Goal: Contribute content

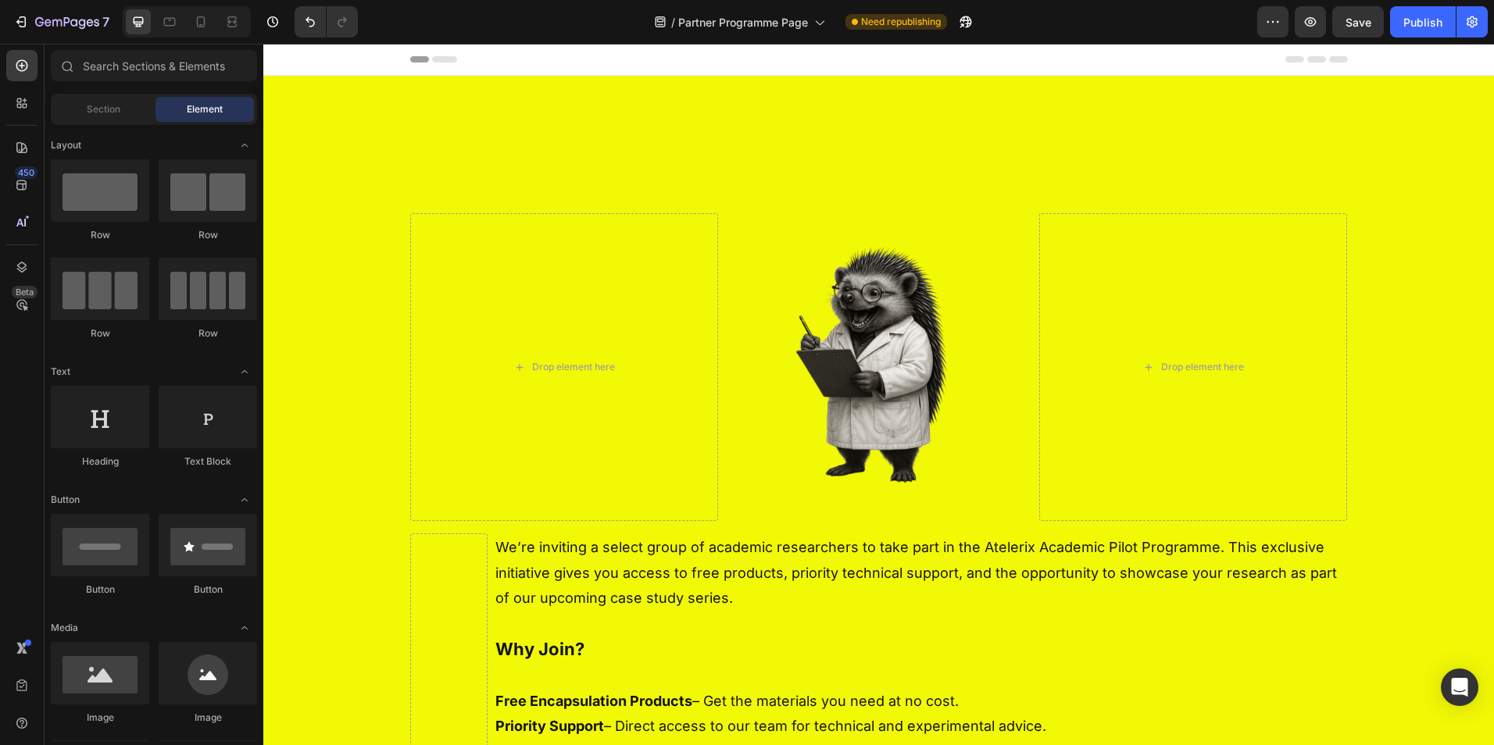
scroll to position [752, 0]
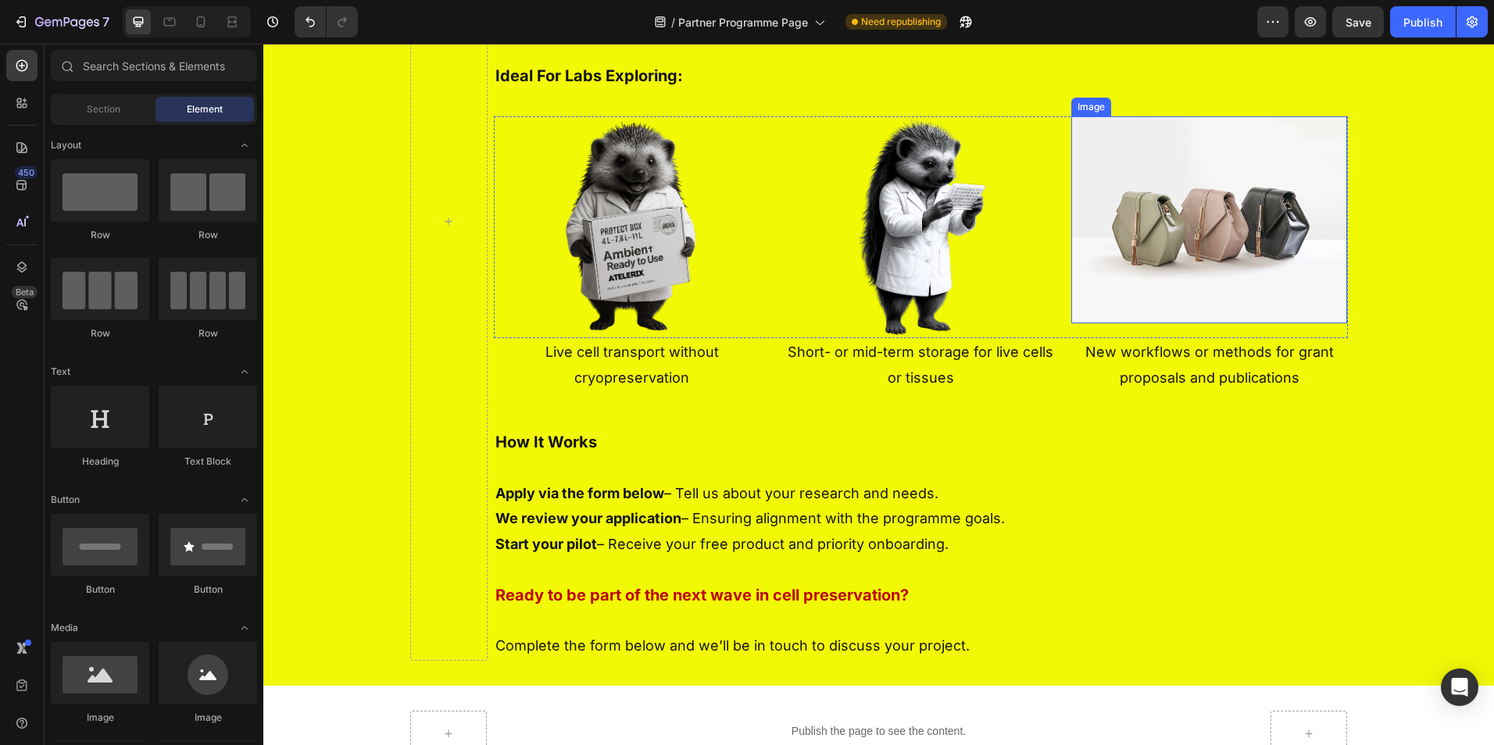
click at [1162, 227] on img at bounding box center [1209, 219] width 277 height 207
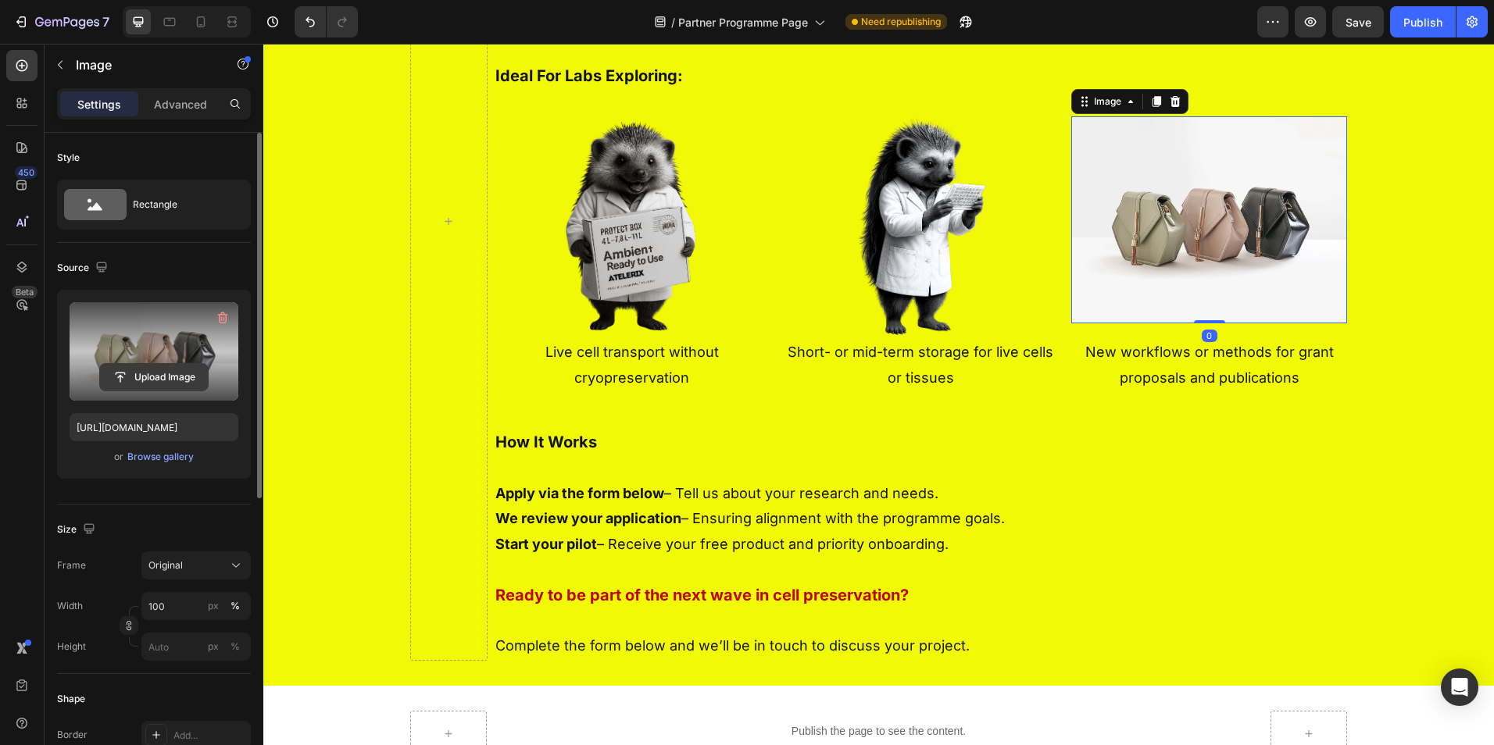
click at [158, 374] on input "file" at bounding box center [154, 377] width 108 height 27
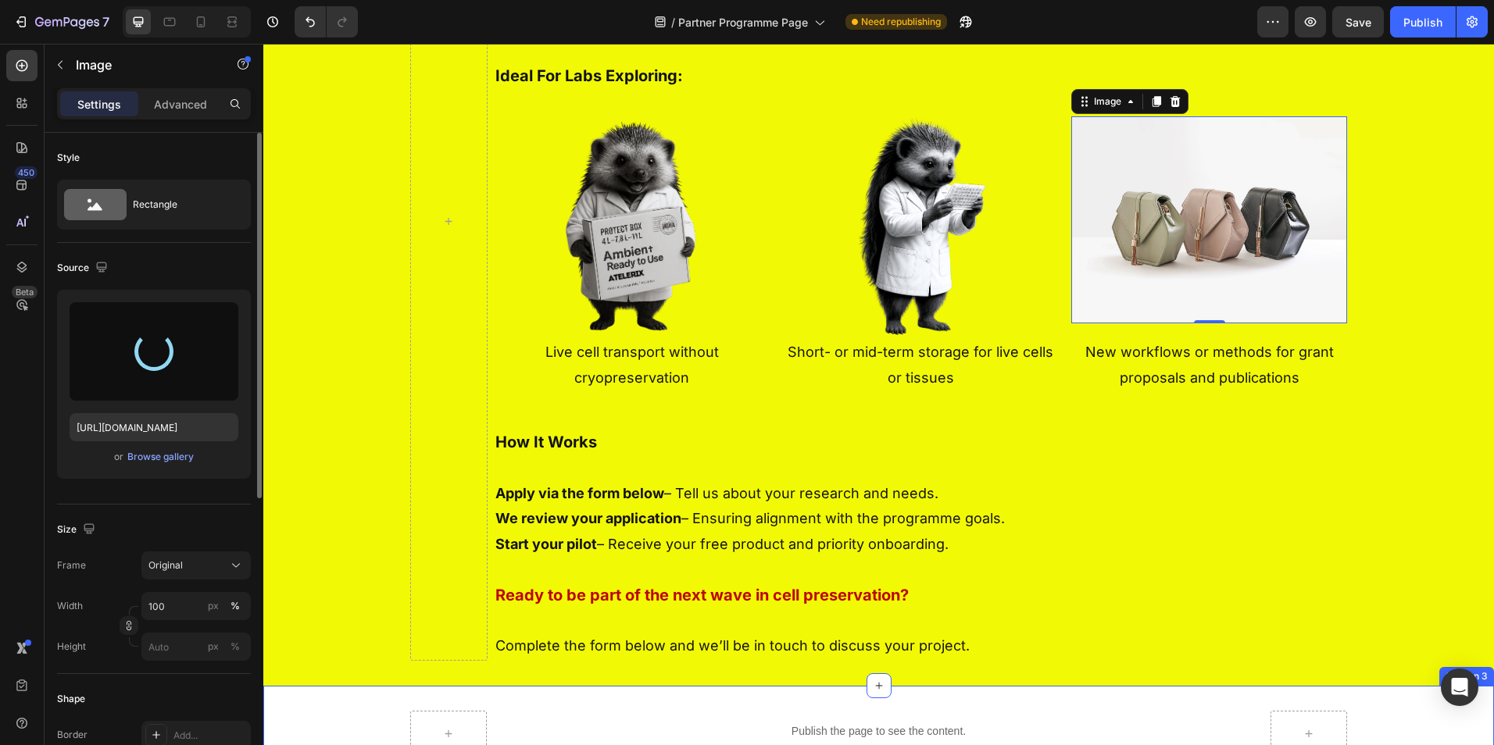
type input "[URL][DOMAIN_NAME]"
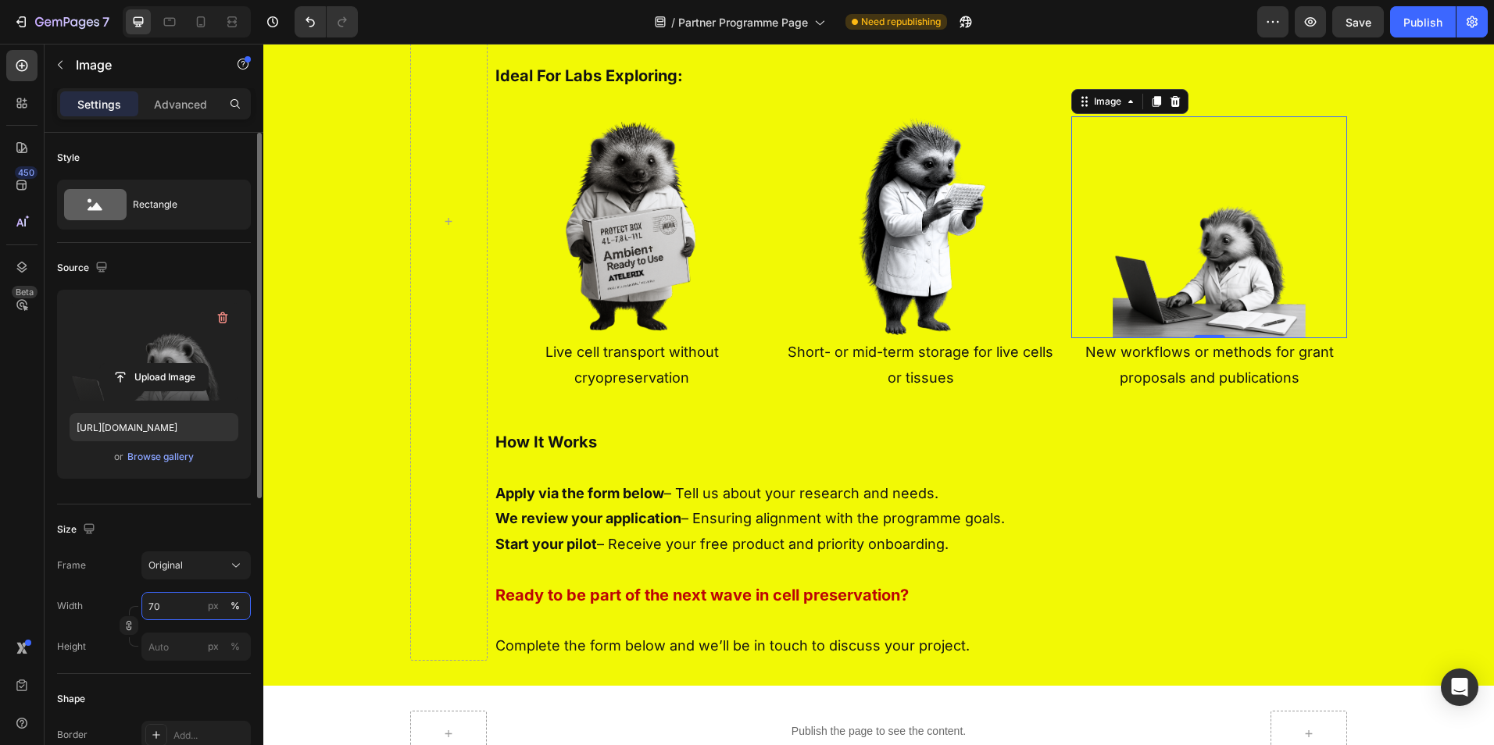
type input "7"
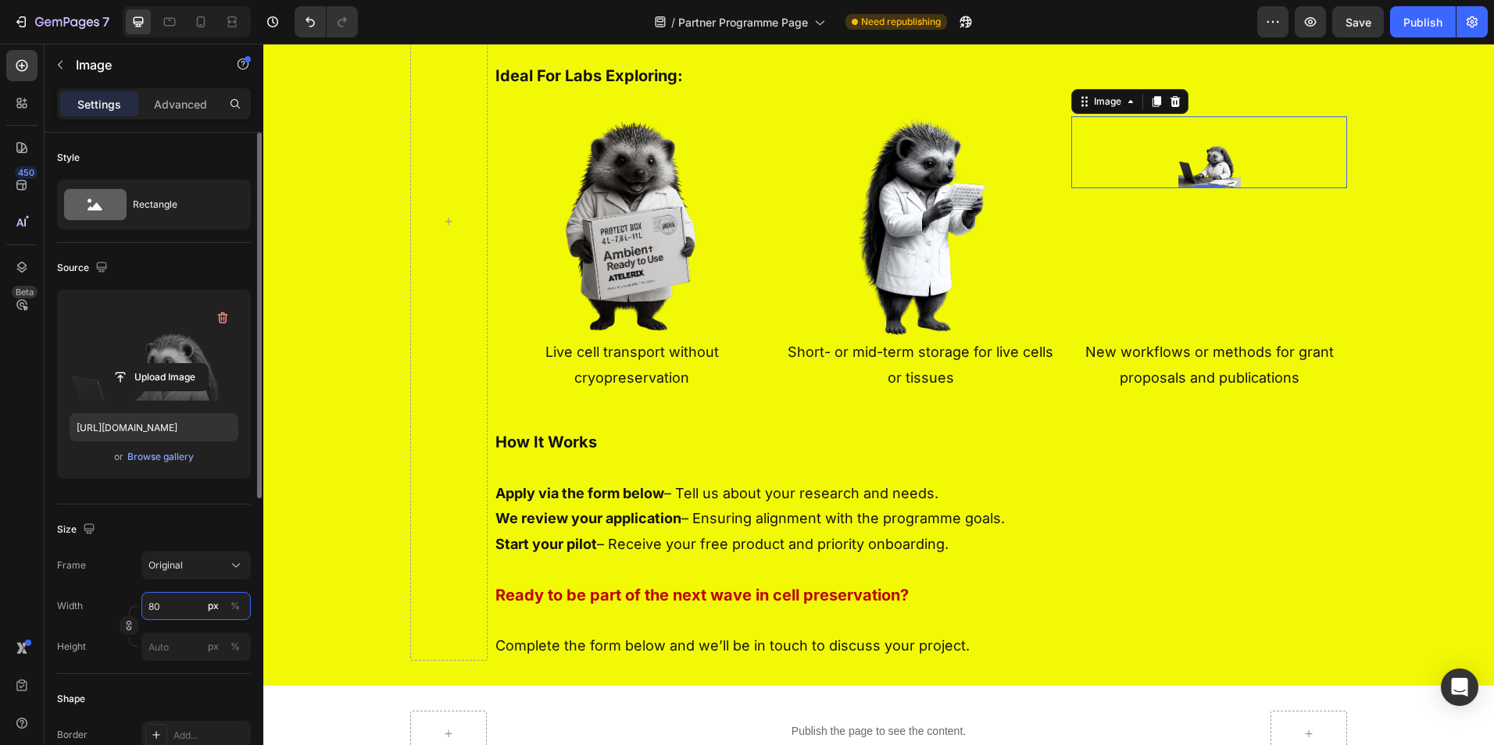
type input "80"
click at [234, 596] on div "px %" at bounding box center [224, 606] width 41 height 28
click at [234, 596] on input "80" at bounding box center [195, 606] width 109 height 28
click at [237, 610] on div "%" at bounding box center [235, 606] width 9 height 14
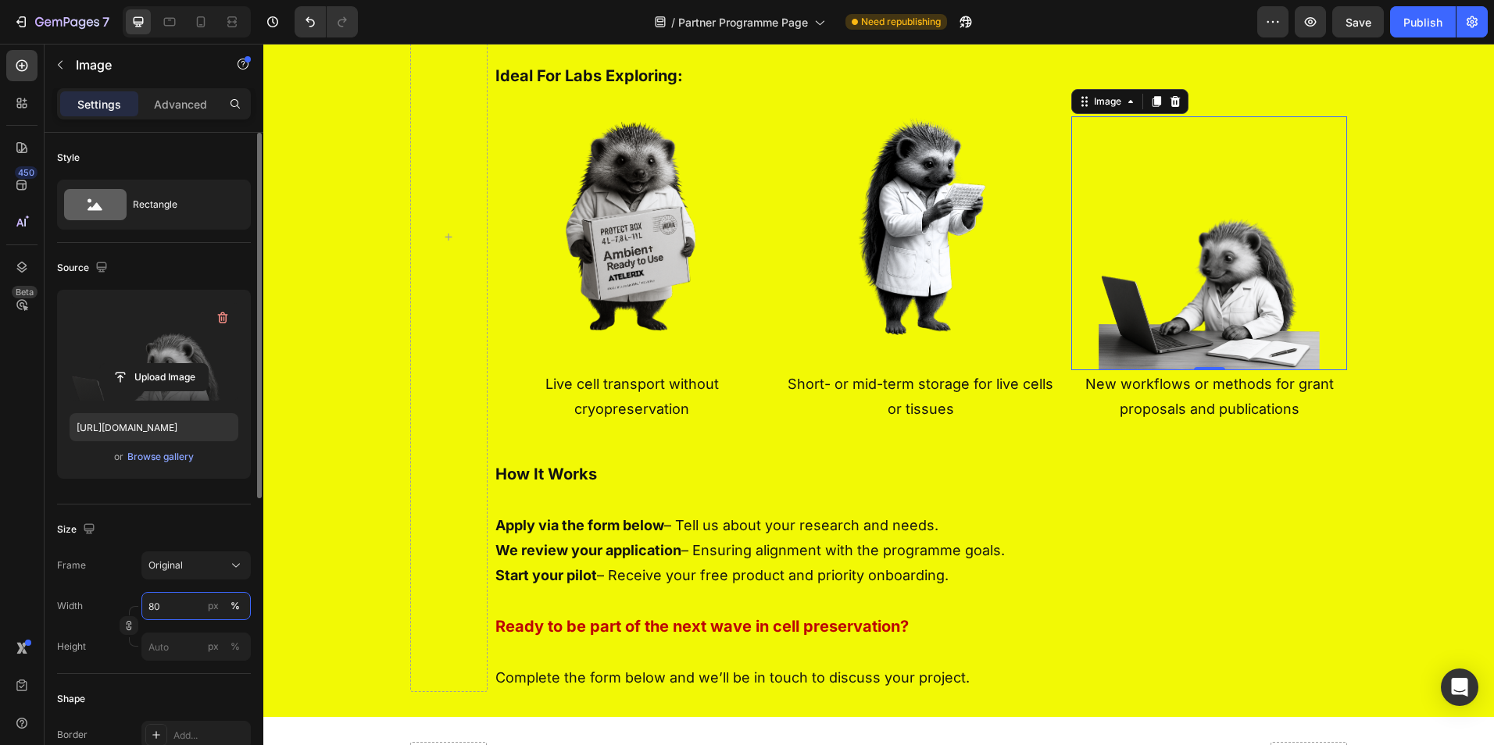
scroll to position [768, 0]
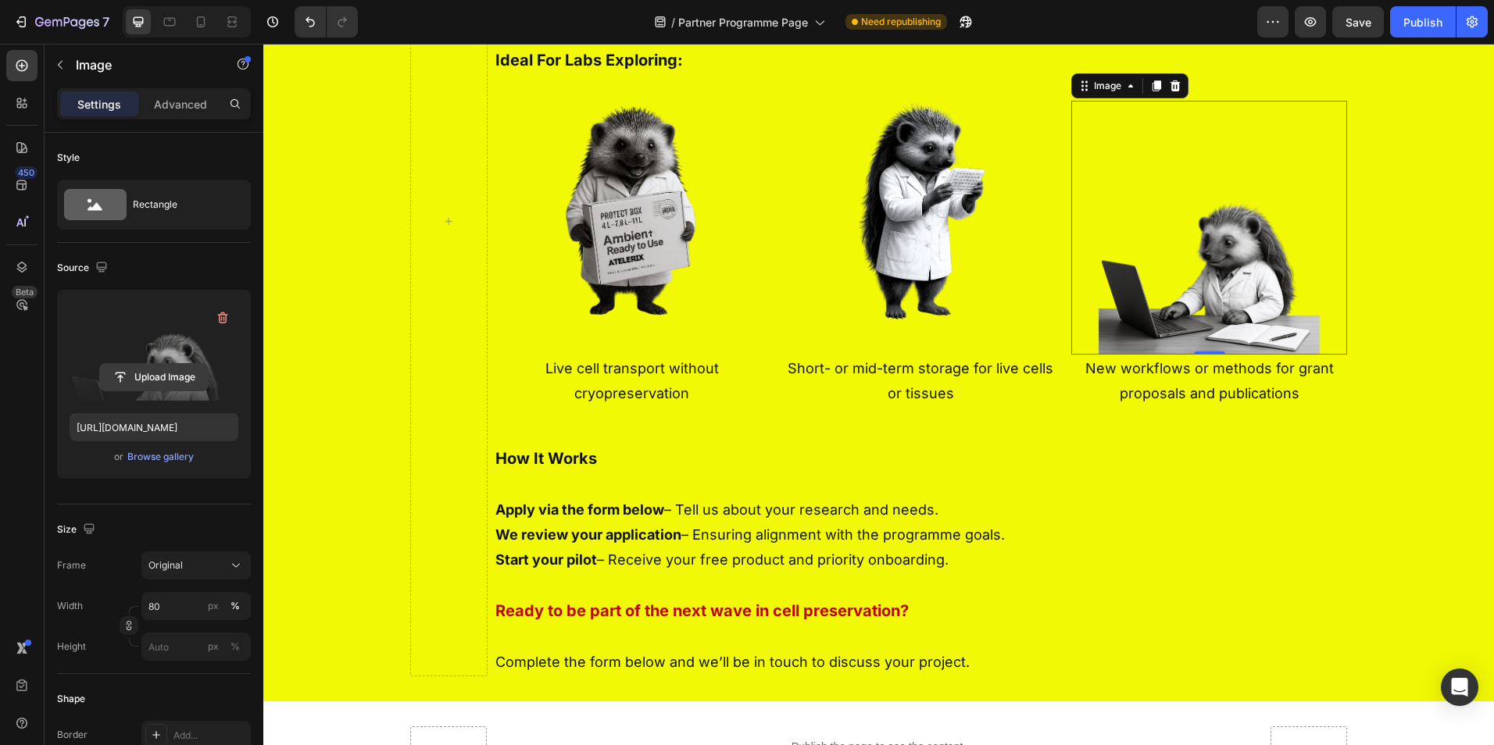
click at [145, 377] on input "file" at bounding box center [154, 377] width 108 height 27
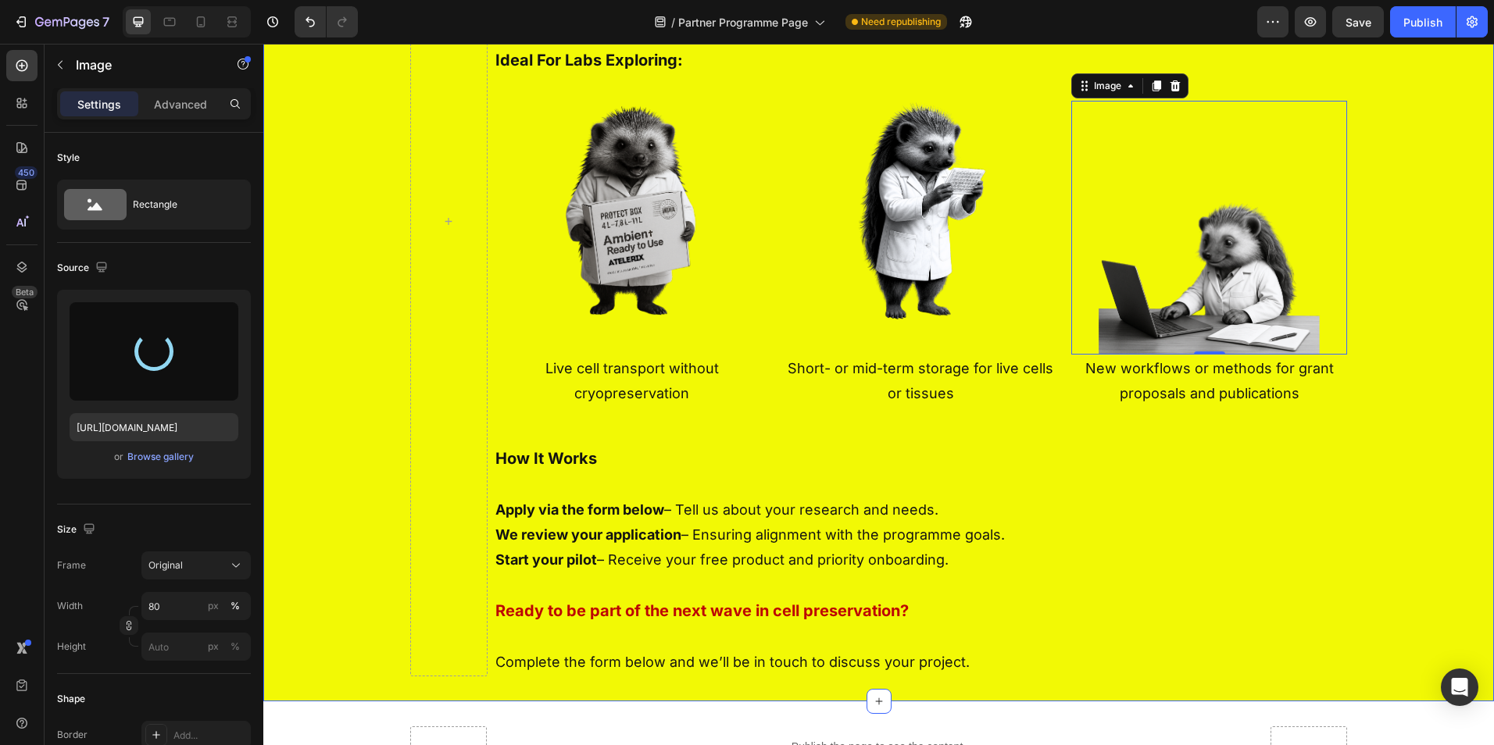
type input "[URL][DOMAIN_NAME]"
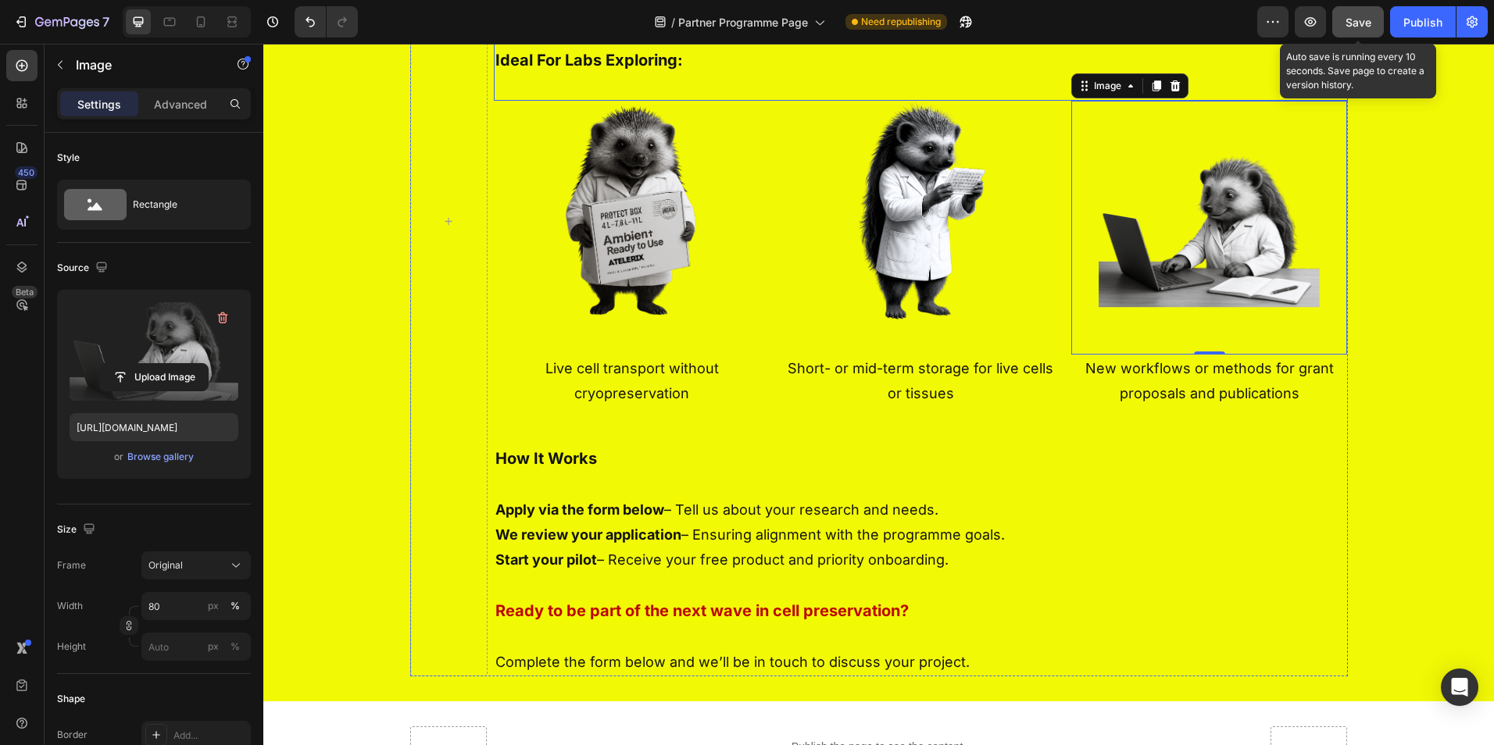
click at [1344, 22] on button "Save" at bounding box center [1358, 21] width 52 height 31
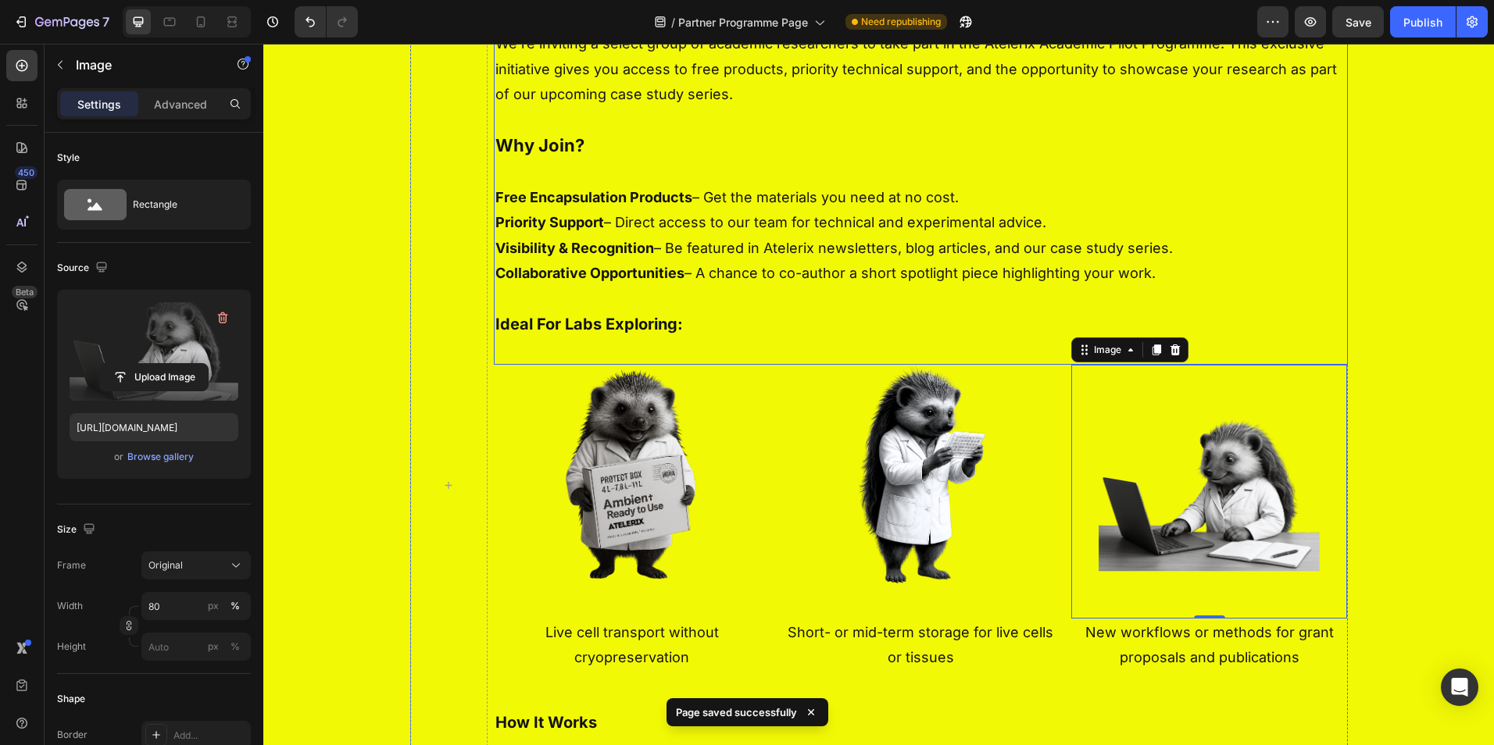
scroll to position [547, 0]
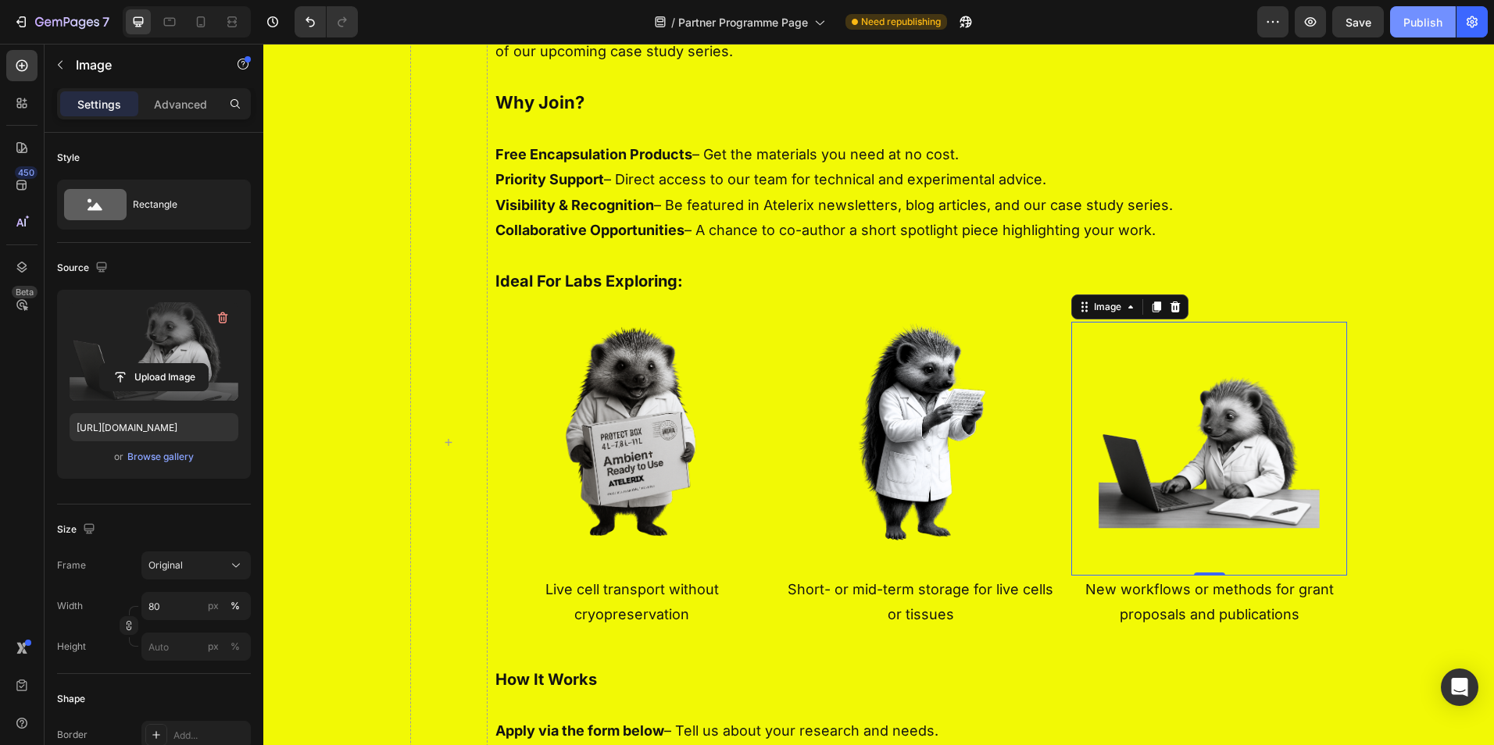
click at [1416, 24] on div "Publish" at bounding box center [1422, 22] width 39 height 16
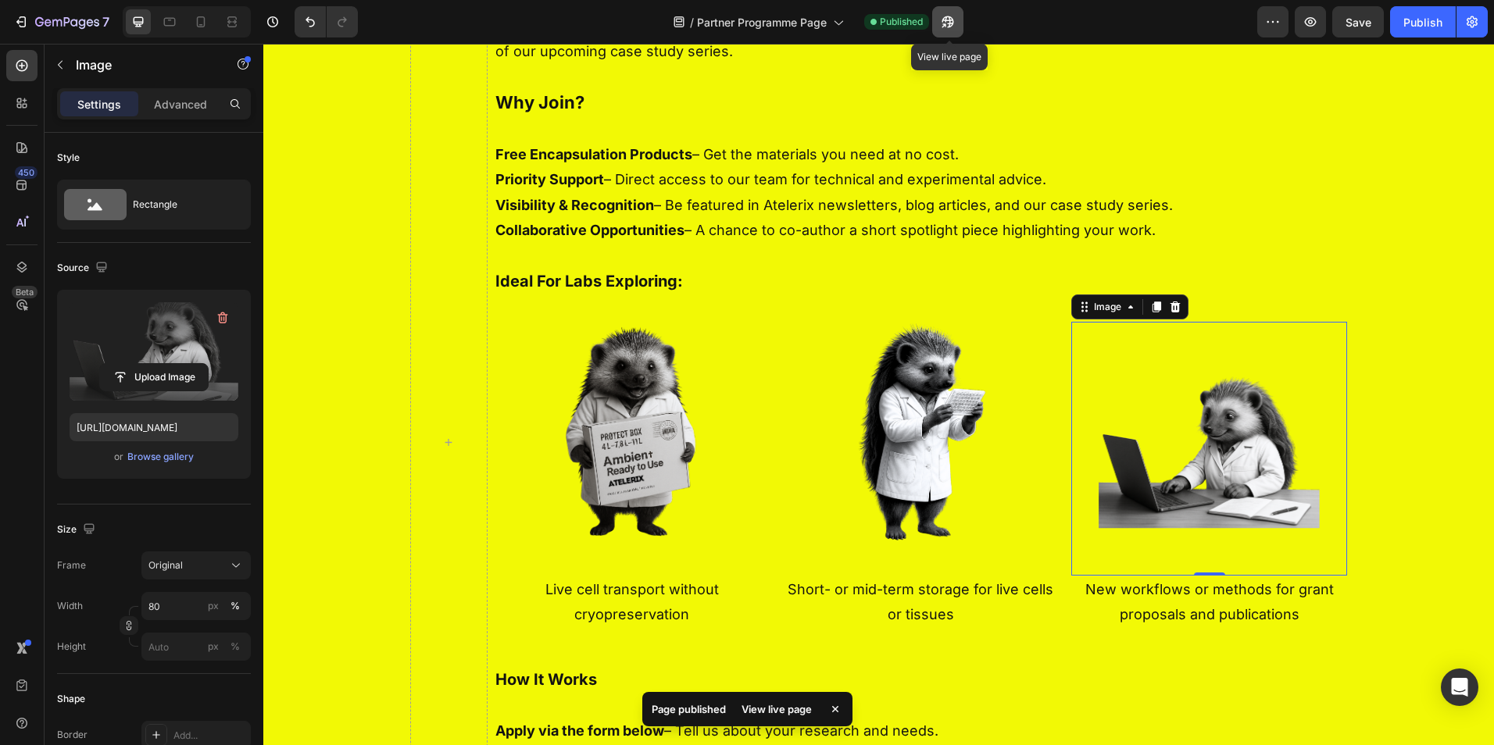
click at [946, 20] on icon "button" at bounding box center [948, 22] width 16 height 16
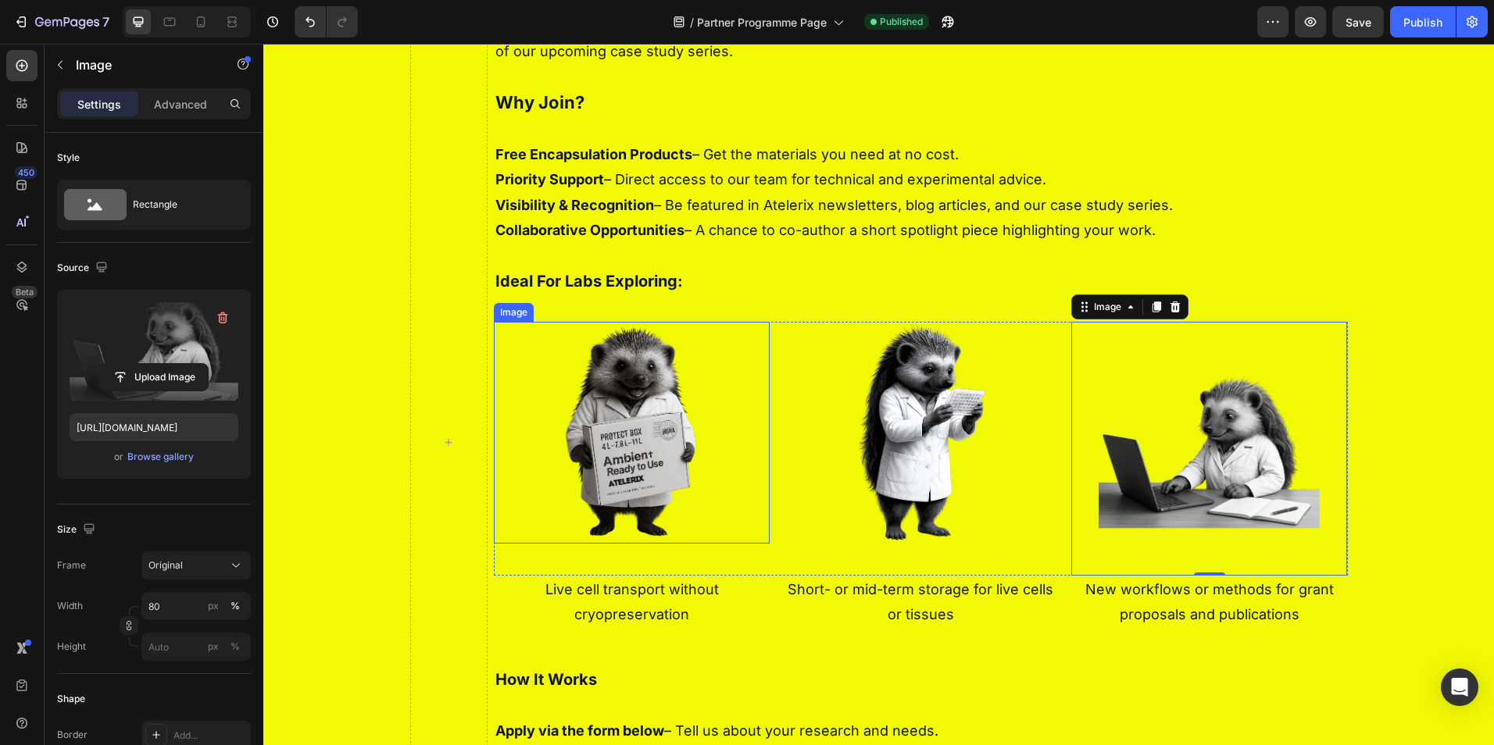
click at [617, 452] on img at bounding box center [631, 433] width 193 height 223
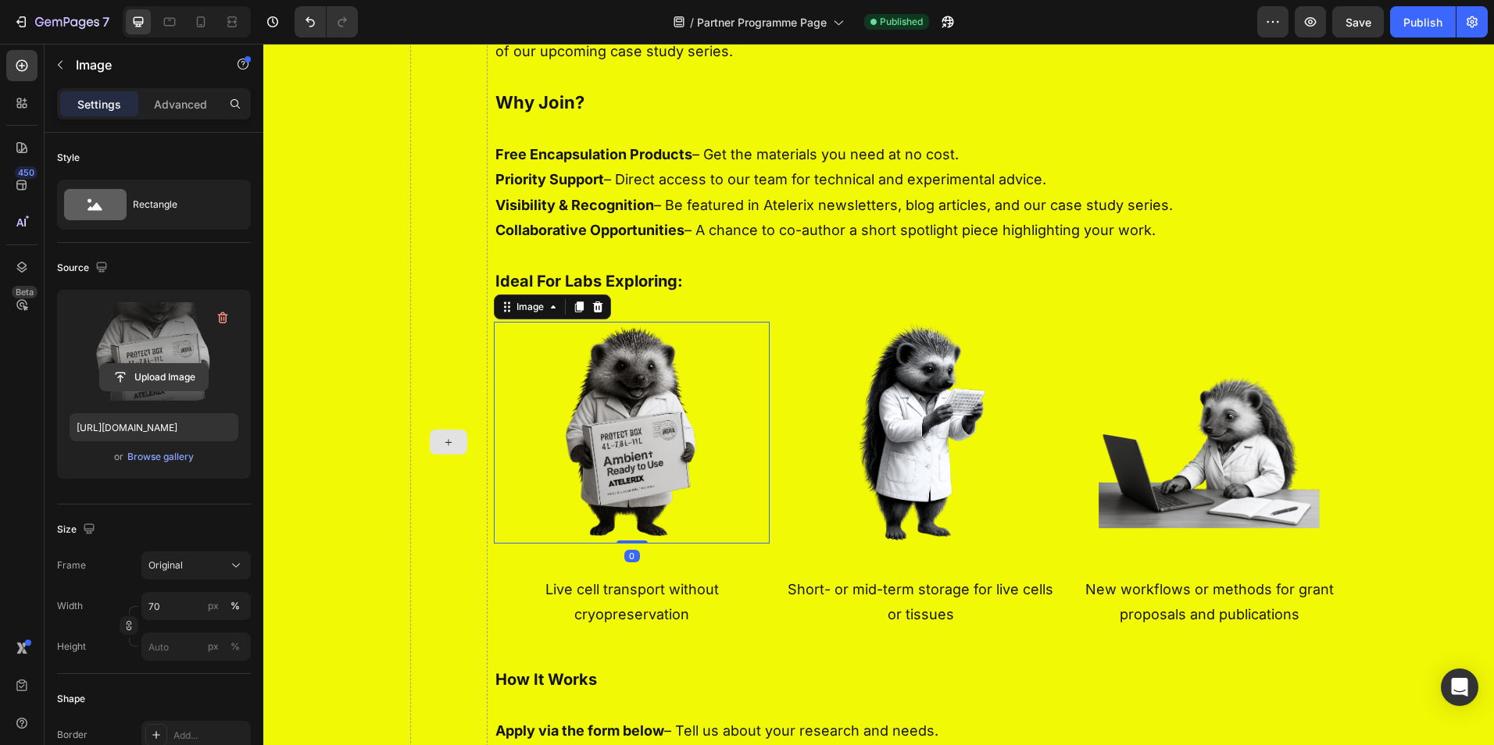
click at [152, 369] on input "file" at bounding box center [154, 377] width 108 height 27
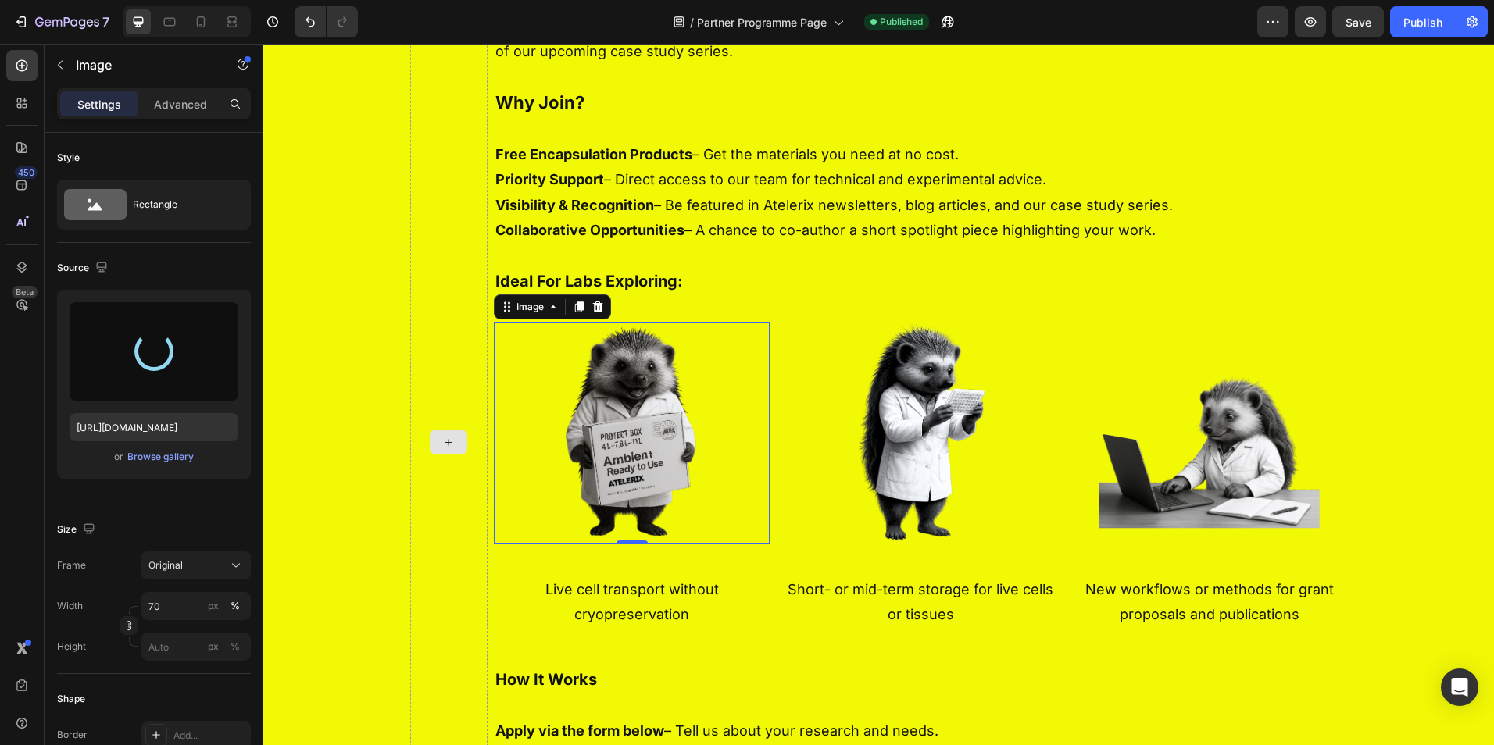
type input "[URL][DOMAIN_NAME]"
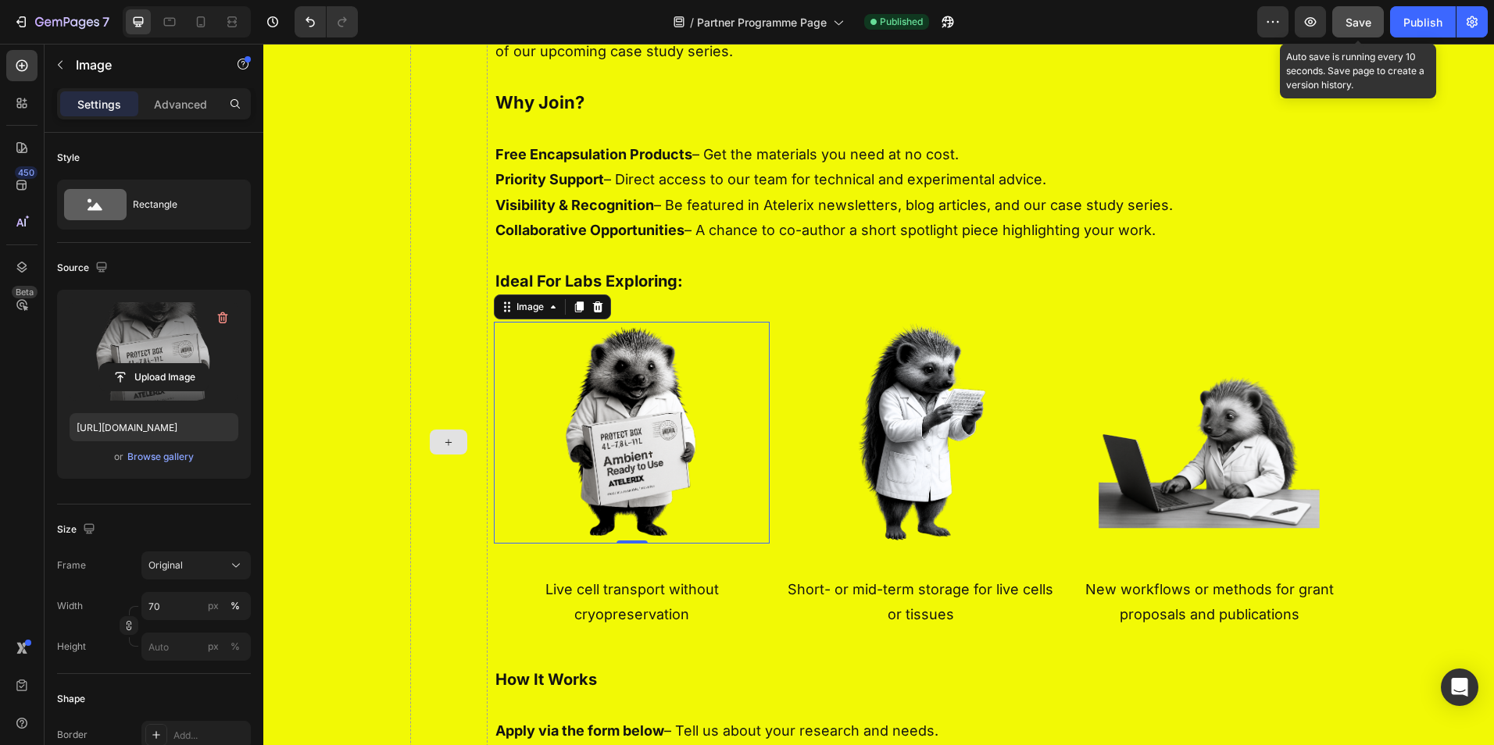
click at [1354, 20] on span "Save" at bounding box center [1359, 22] width 26 height 13
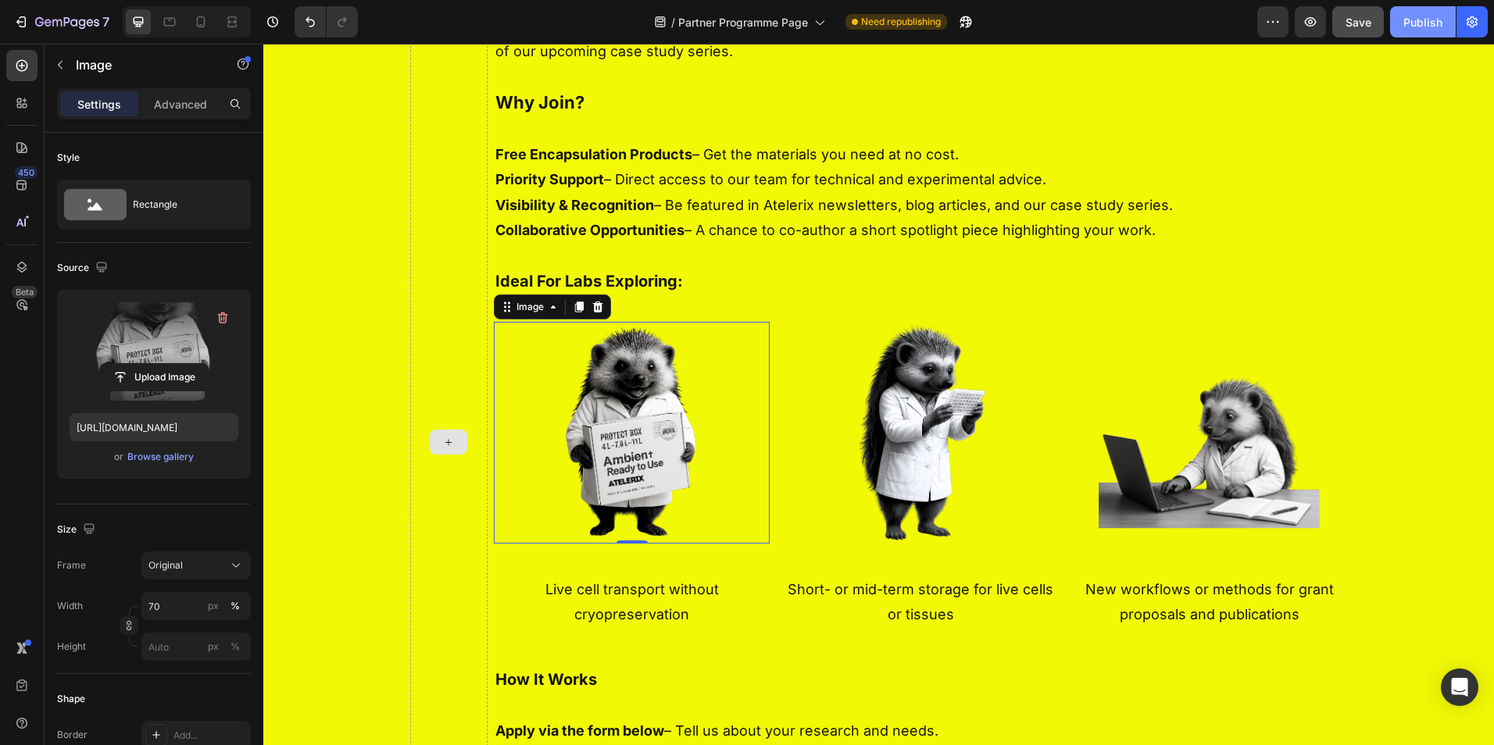
click at [1400, 20] on button "Publish" at bounding box center [1423, 21] width 66 height 31
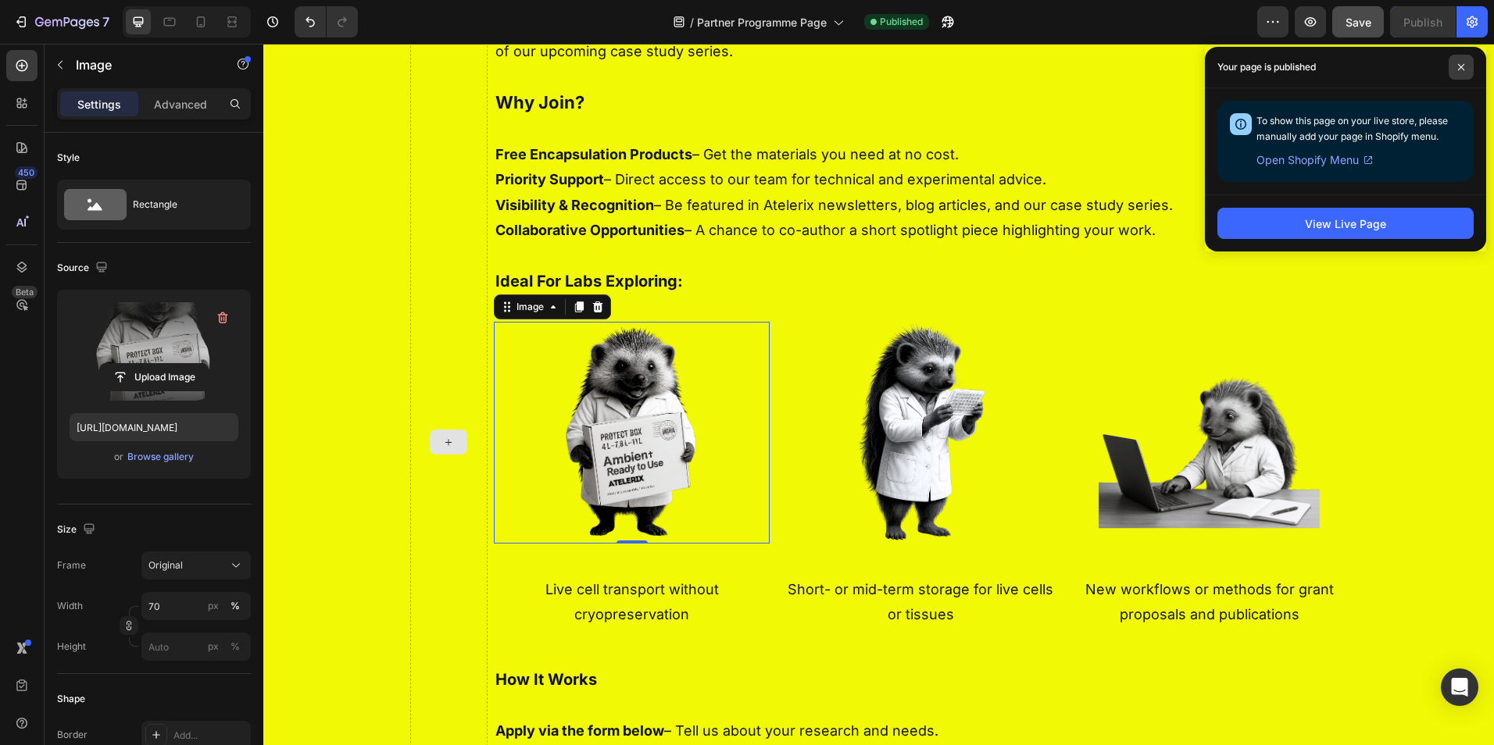
click at [1453, 60] on span at bounding box center [1461, 67] width 25 height 25
